Goal: Communication & Community: Participate in discussion

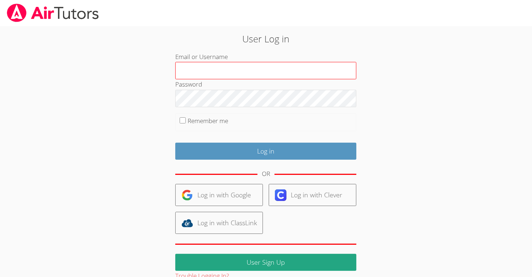
click at [292, 66] on input "Email or Username" at bounding box center [265, 70] width 181 height 17
type input "[EMAIL_ADDRESS][DOMAIN_NAME]"
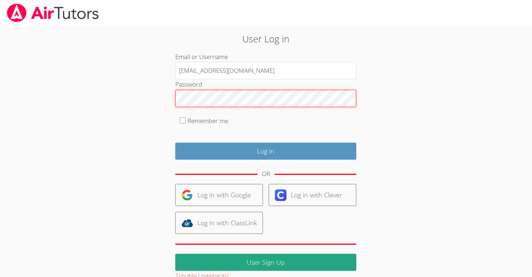
click at [175, 143] on input "Log in" at bounding box center [265, 151] width 181 height 17
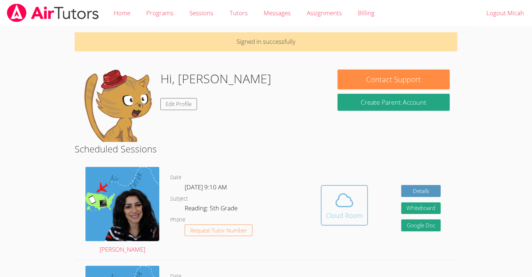
click at [340, 213] on div "Cloud Room" at bounding box center [344, 215] width 37 height 10
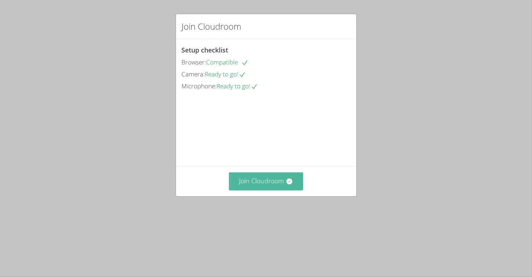
click at [282, 190] on button "Join Cloudroom" at bounding box center [266, 181] width 74 height 18
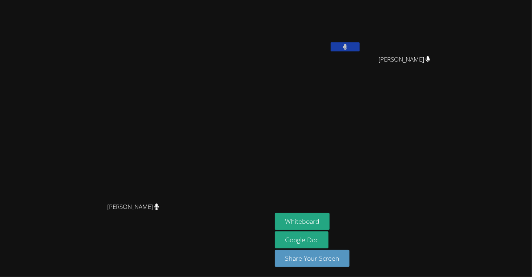
click at [360, 47] on button at bounding box center [345, 46] width 29 height 9
click at [349, 47] on icon at bounding box center [345, 47] width 8 height 6
click at [360, 42] on button at bounding box center [345, 46] width 29 height 9
click at [330, 222] on button "Whiteboard" at bounding box center [302, 221] width 55 height 17
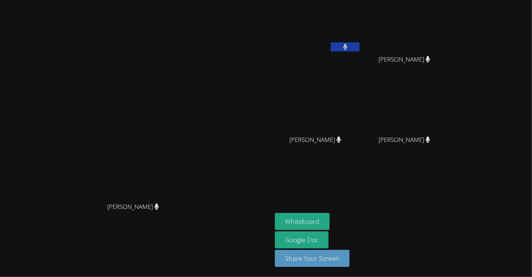
click at [360, 47] on button at bounding box center [345, 46] width 29 height 9
click at [349, 44] on icon at bounding box center [345, 47] width 8 height 6
click at [360, 46] on button at bounding box center [345, 46] width 29 height 9
click at [360, 44] on button at bounding box center [345, 46] width 29 height 9
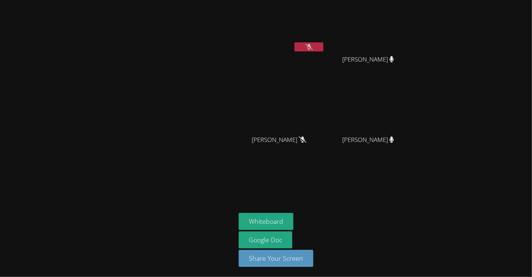
click at [310, 49] on icon at bounding box center [309, 47] width 8 height 6
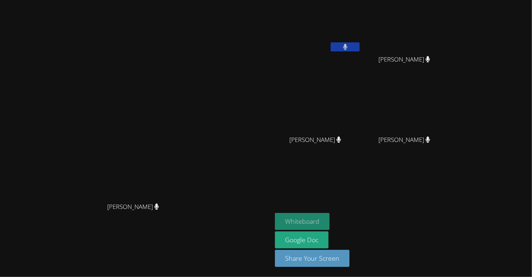
click at [312, 213] on button "Whiteboard" at bounding box center [302, 221] width 55 height 17
click at [361, 40] on video at bounding box center [318, 27] width 86 height 49
click at [360, 49] on button at bounding box center [345, 46] width 29 height 9
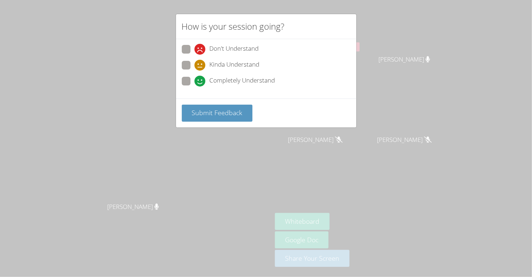
click at [223, 79] on span "Completely Understand" at bounding box center [243, 81] width 66 height 11
click at [201, 79] on input "Completely Understand" at bounding box center [197, 80] width 6 height 6
radio input "true"
click at [196, 110] on span "Submit Feedback" at bounding box center [217, 112] width 51 height 9
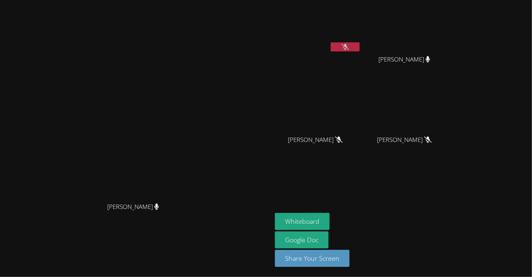
click at [349, 46] on icon at bounding box center [345, 47] width 8 height 6
click at [360, 45] on button at bounding box center [345, 46] width 29 height 9
click at [349, 47] on icon at bounding box center [345, 47] width 8 height 6
drag, startPoint x: 417, startPoint y: 44, endPoint x: 378, endPoint y: 49, distance: 39.0
click at [360, 44] on button at bounding box center [345, 46] width 29 height 9
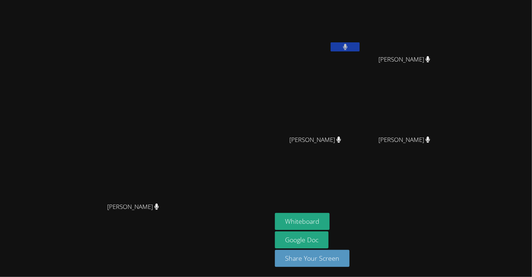
click at [360, 50] on button at bounding box center [345, 46] width 29 height 9
click at [360, 45] on button at bounding box center [345, 46] width 29 height 9
click at [347, 47] on icon at bounding box center [345, 47] width 4 height 6
